Goal: Task Accomplishment & Management: Use online tool/utility

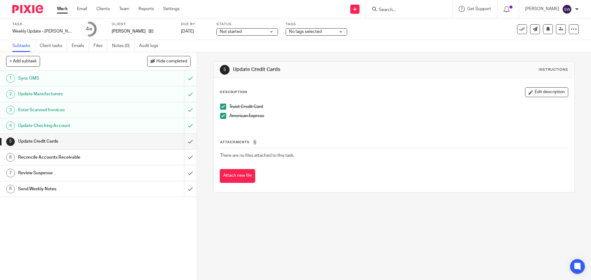
click at [312, 202] on div "5 Update Credit Cards Instructions Description Edit description Truist Credit C…" at bounding box center [394, 166] width 394 height 228
click at [177, 155] on link "6 Reconcile Accounts Receivable" at bounding box center [92, 157] width 184 height 15
click at [181, 172] on input "submit" at bounding box center [98, 172] width 197 height 15
drag, startPoint x: 184, startPoint y: 148, endPoint x: 185, endPoint y: 143, distance: 5.4
click at [185, 145] on input "submit" at bounding box center [98, 141] width 197 height 15
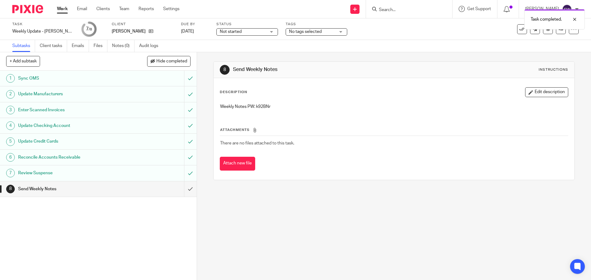
click at [260, 105] on p "Weekly Notes PW: k92BNr" at bounding box center [393, 107] width 347 height 6
copy p "k92BNr"
